Goal: Information Seeking & Learning: Learn about a topic

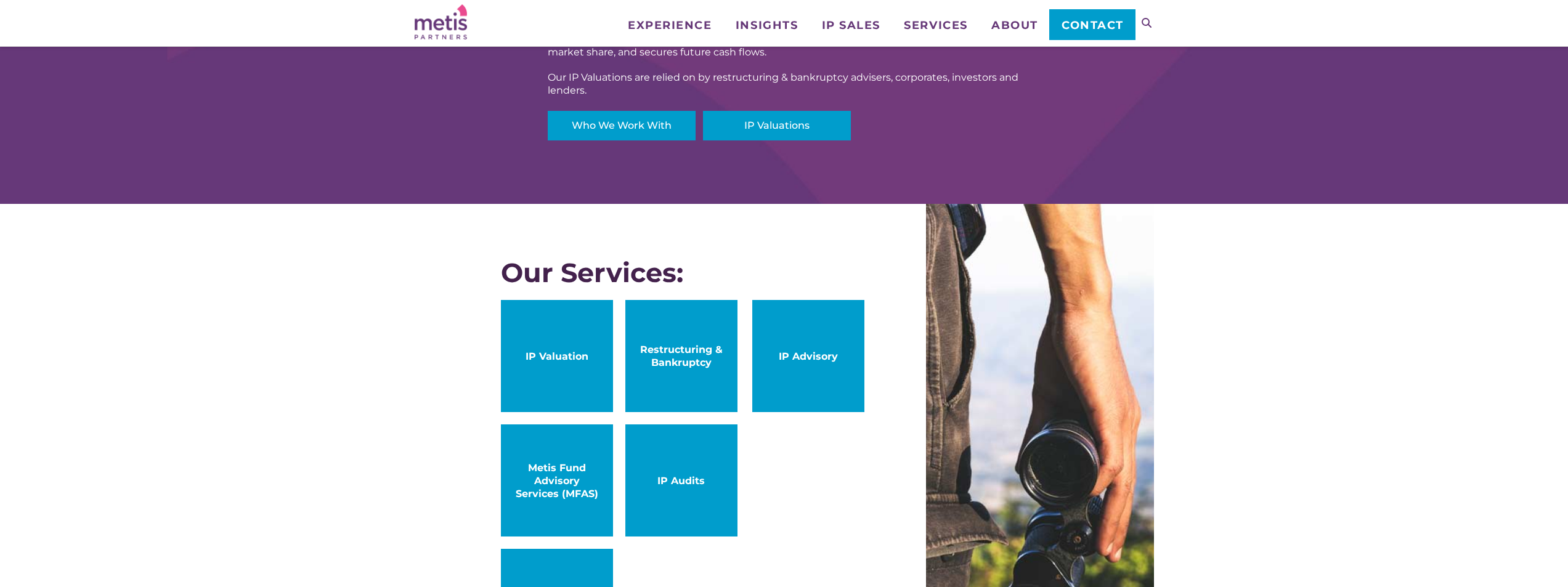
scroll to position [493, 0]
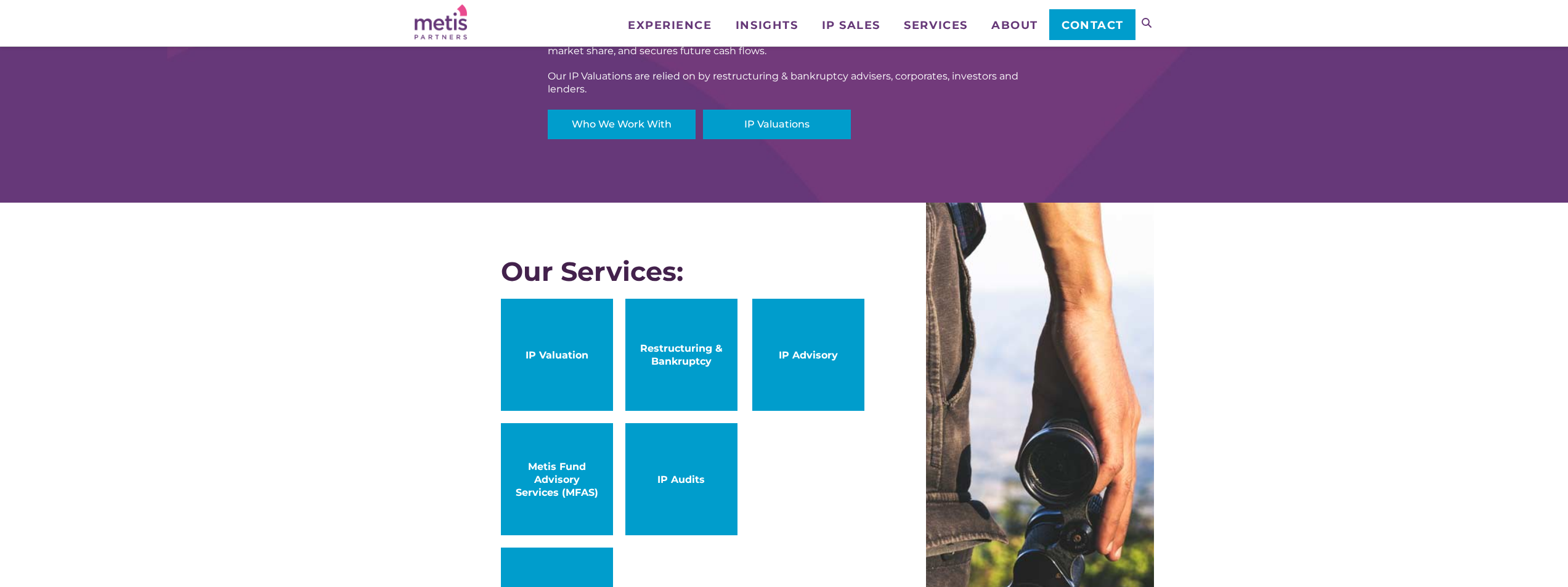
click at [543, 357] on span "IP Valuation" at bounding box center [557, 355] width 87 height 13
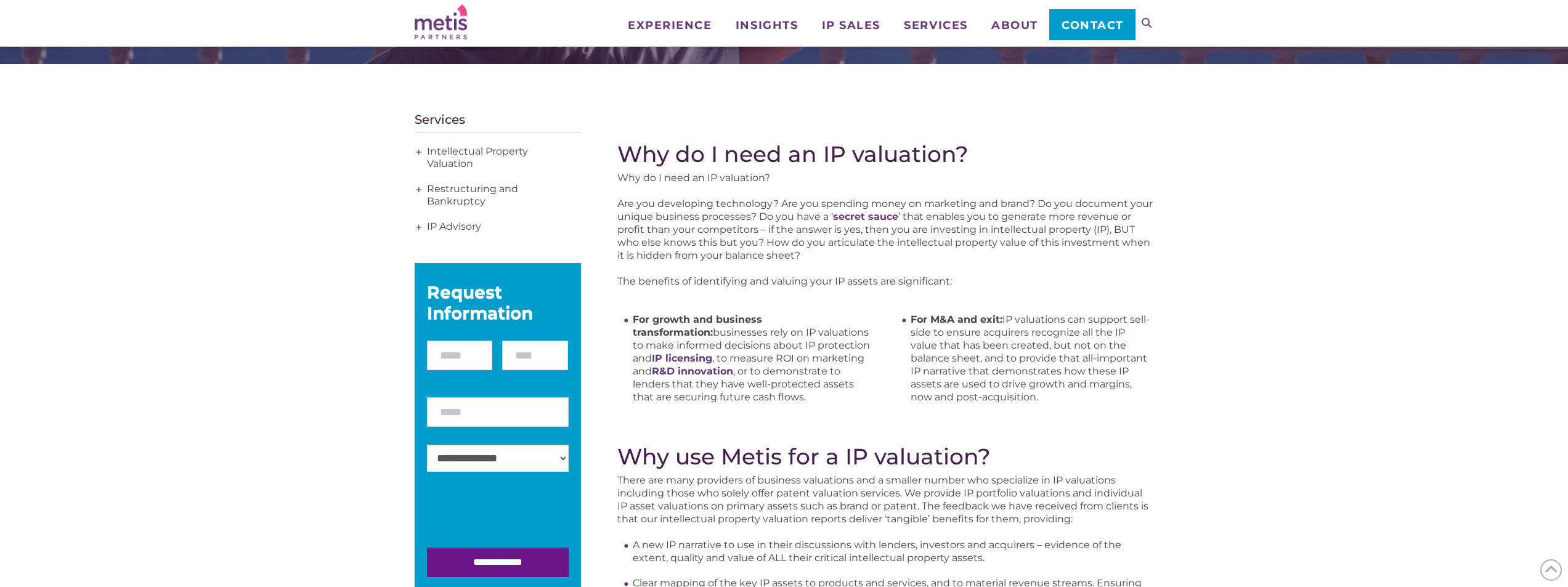
scroll to position [123, 0]
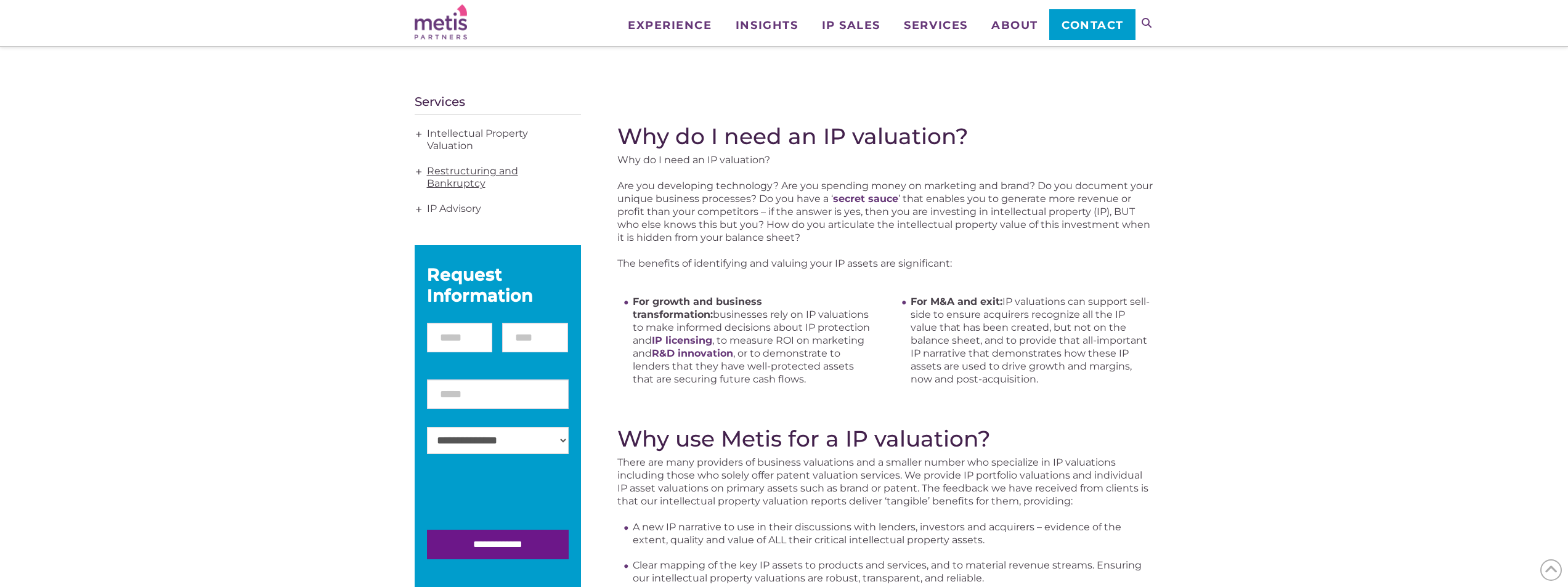
click at [479, 176] on link "Restructuring and Bankruptcy" at bounding box center [497, 177] width 166 height 37
